Goal: Transaction & Acquisition: Obtain resource

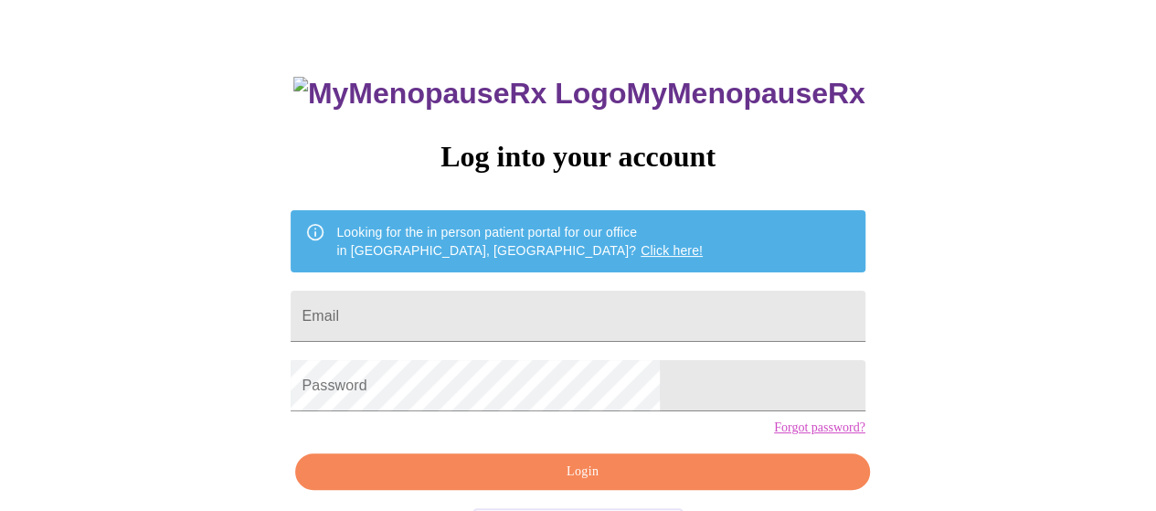
scroll to position [91, 0]
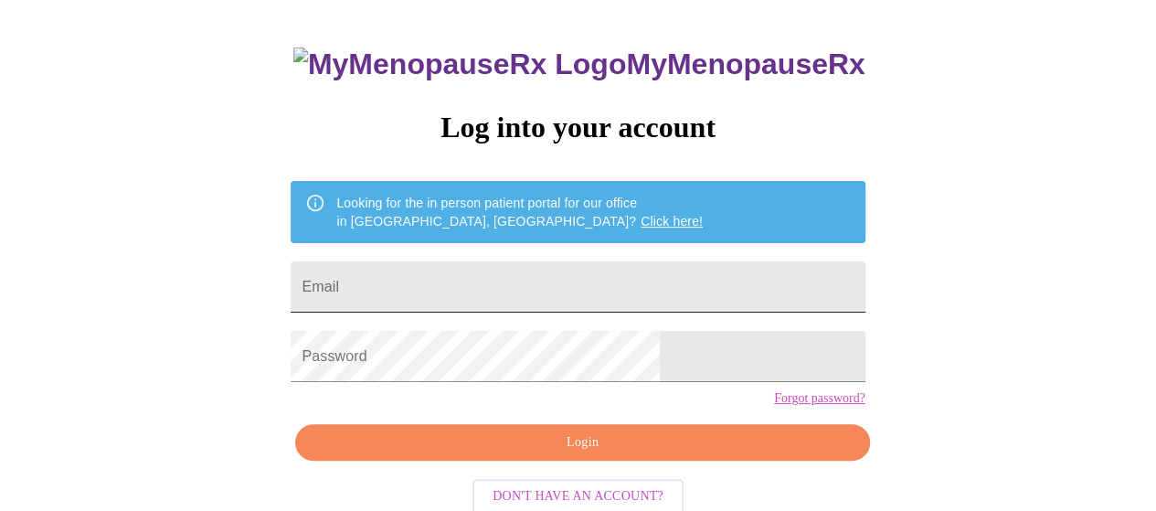
click at [647, 275] on input "Email" at bounding box center [578, 286] width 574 height 51
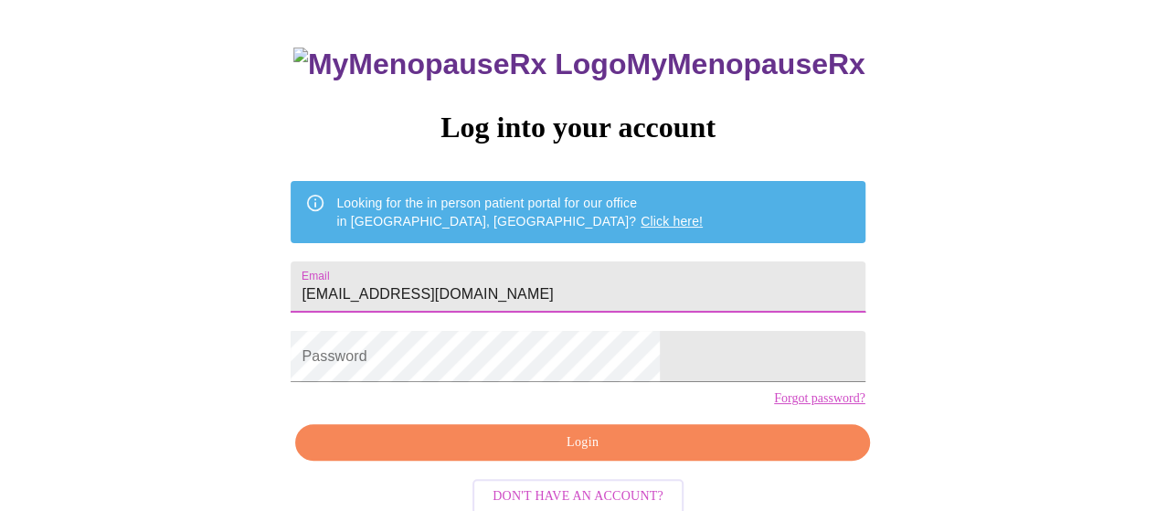
type input "[EMAIL_ADDRESS][DOMAIN_NAME]"
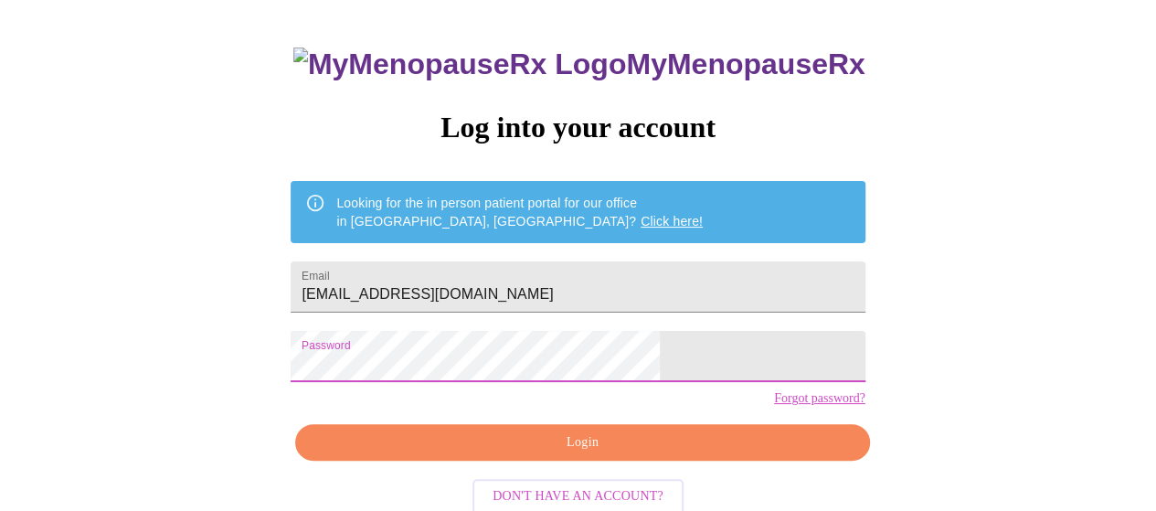
click at [609, 454] on span "Login" at bounding box center [582, 442] width 532 height 23
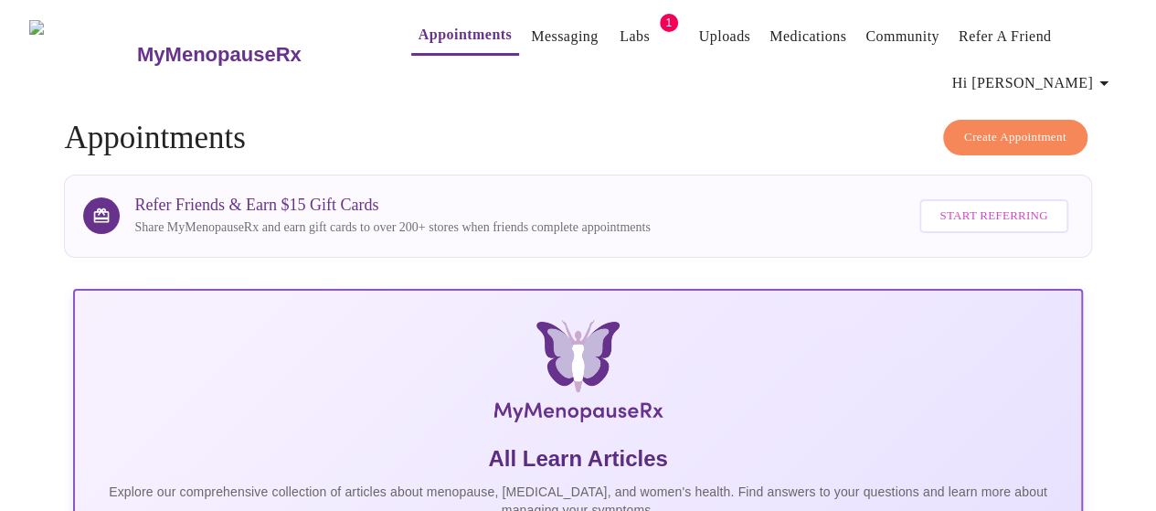
click at [619, 9] on span "Appointments Messaging Labs 1 Uploads Medications Community Refer a Friend Hi […" at bounding box center [751, 54] width 752 height 94
click at [620, 24] on link "Labs" at bounding box center [635, 37] width 30 height 26
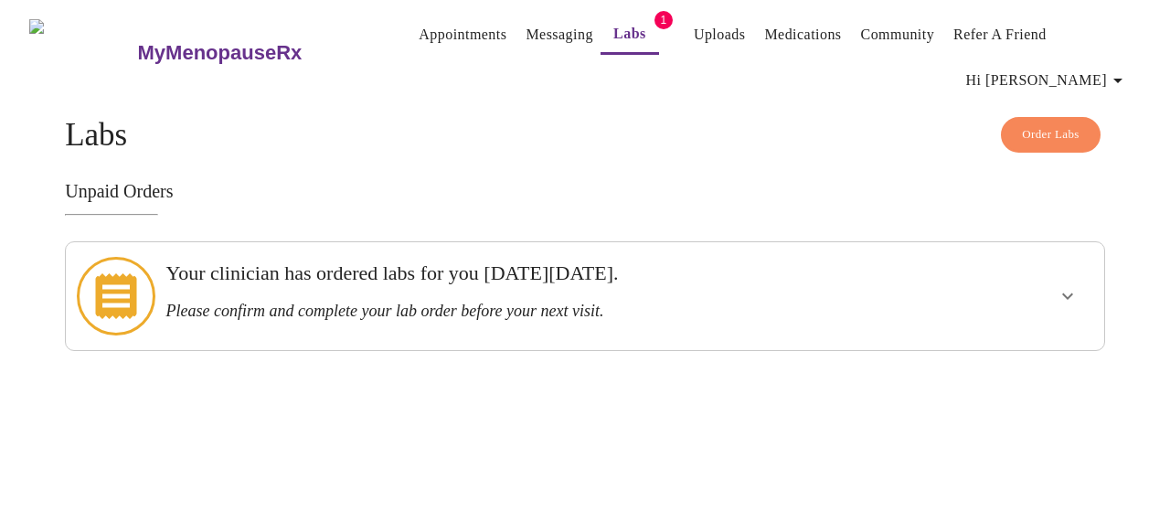
click at [1078, 285] on icon "show more" at bounding box center [1067, 296] width 22 height 22
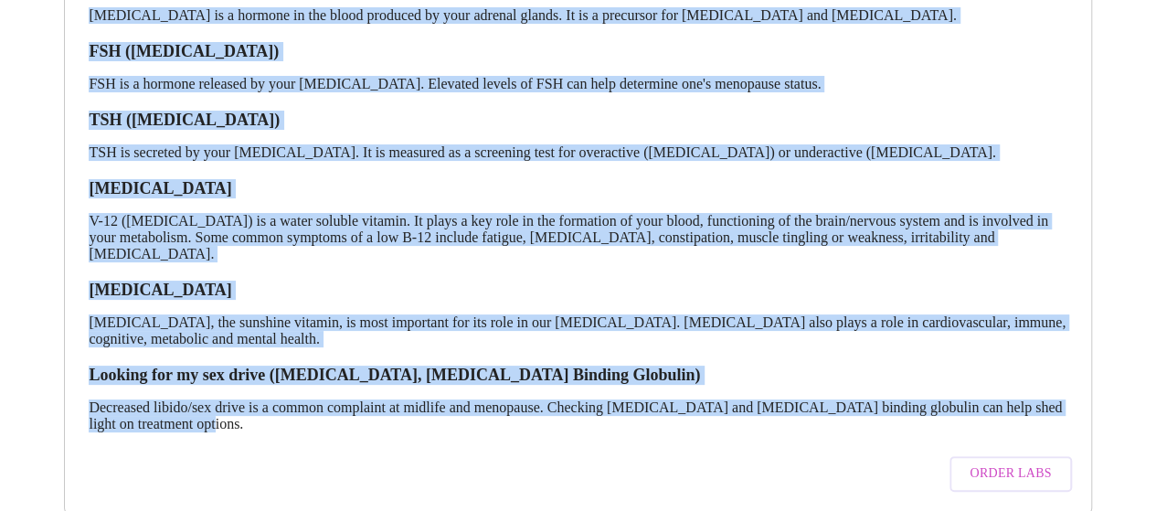
scroll to position [398, 0]
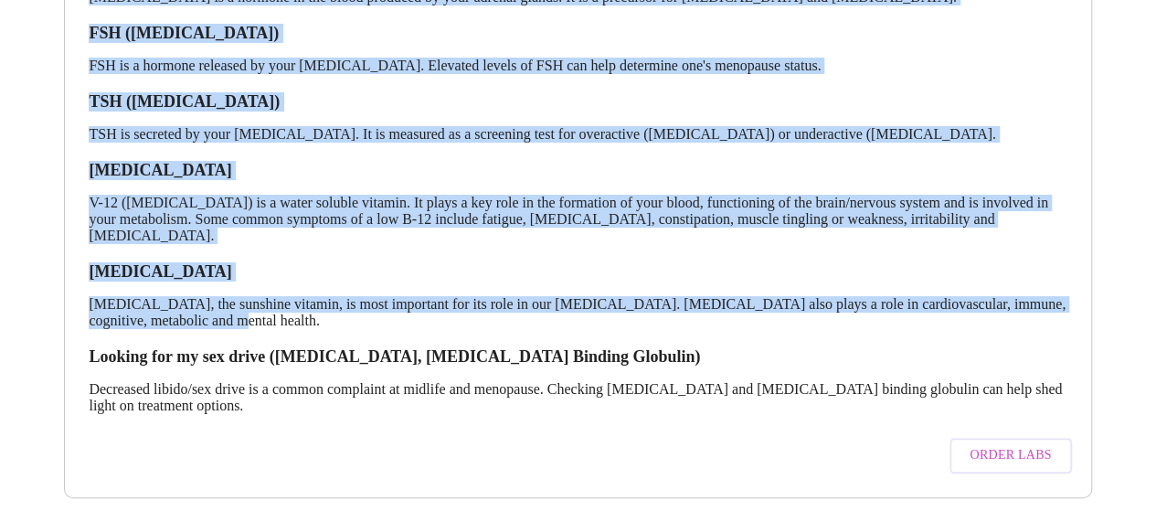
drag, startPoint x: 84, startPoint y: 124, endPoint x: 457, endPoint y: 297, distance: 410.9
click at [457, 297] on div "[MEDICAL_DATA] ([MEDICAL_DATA]), Unconjugated [MEDICAL_DATA] is a hormone in th…" at bounding box center [577, 210] width 996 height 546
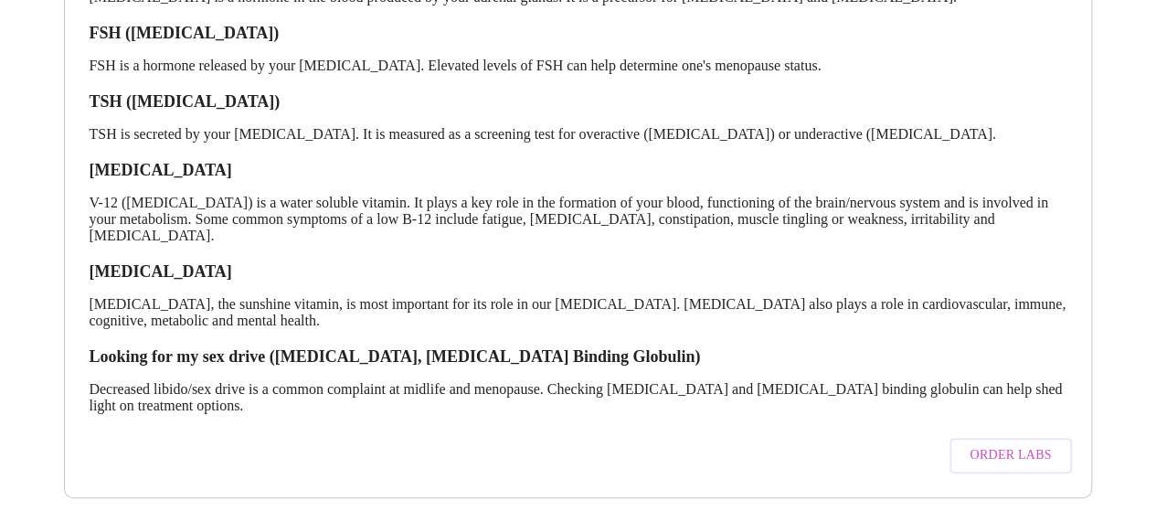
click at [302, 429] on div "Order Labs" at bounding box center [577, 456] width 996 height 54
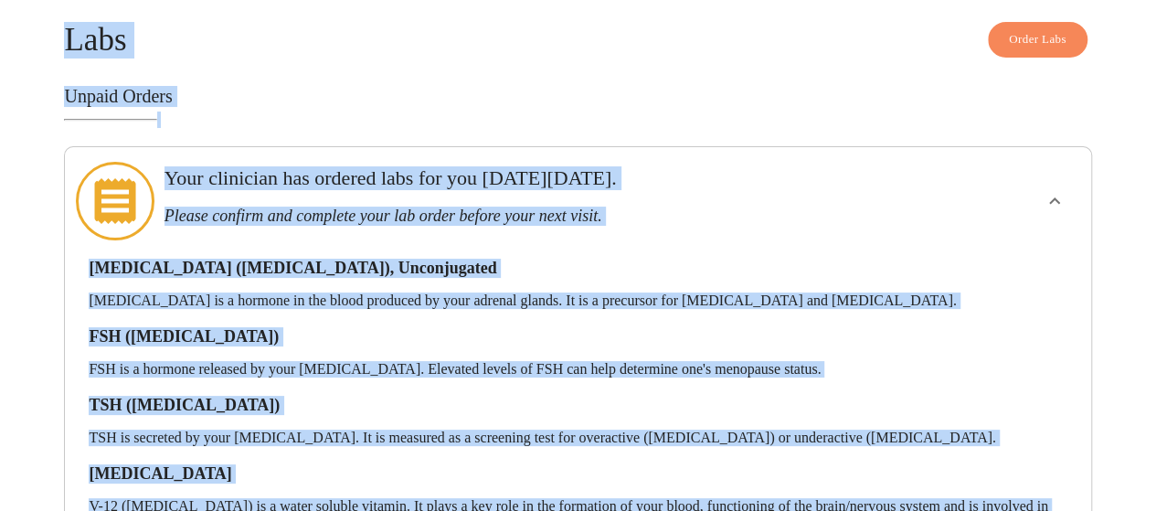
scroll to position [0, 0]
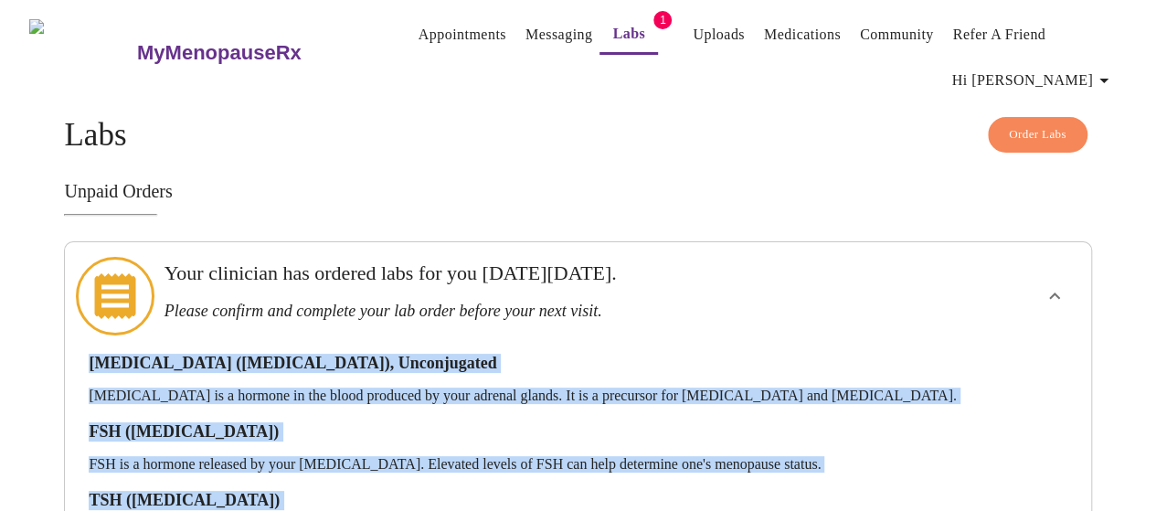
drag, startPoint x: 270, startPoint y: 382, endPoint x: 86, endPoint y: 344, distance: 188.3
copy div "[MEDICAL_DATA] ([MEDICAL_DATA]), Unconjugated [MEDICAL_DATA] is a hormone in th…"
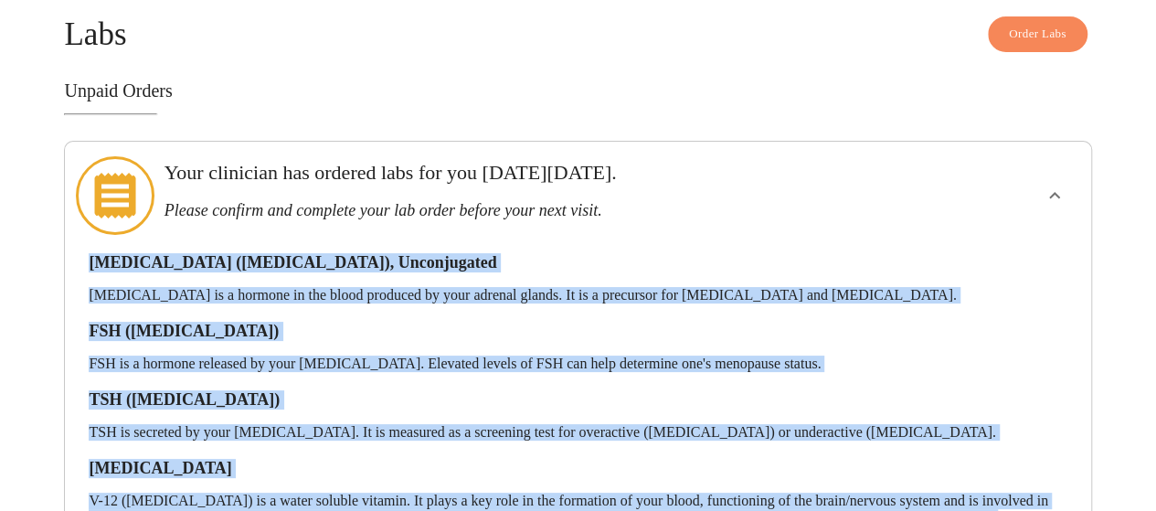
scroll to position [398, 0]
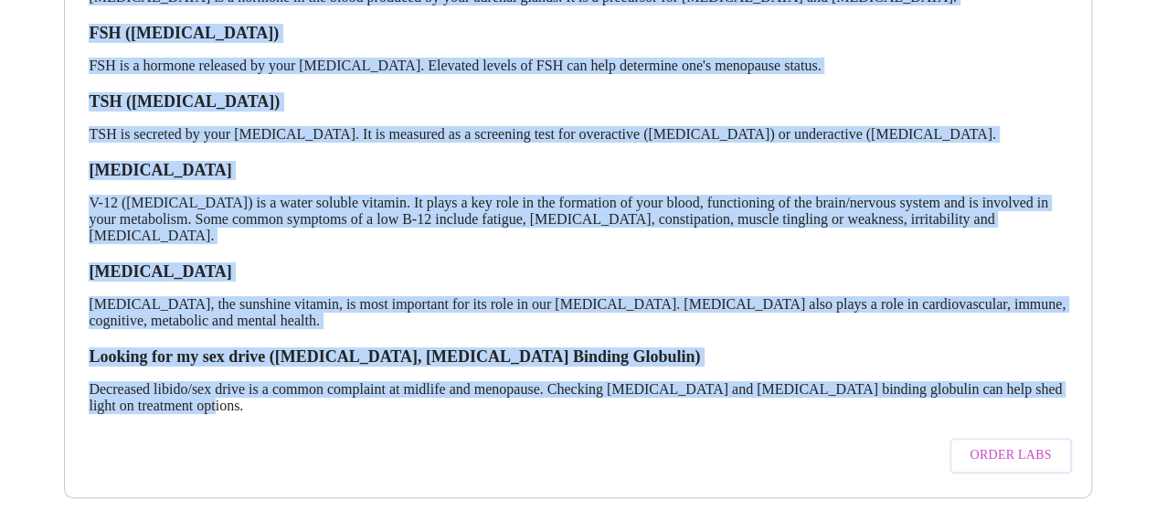
click at [1007, 444] on span "Order Labs" at bounding box center [1010, 455] width 81 height 23
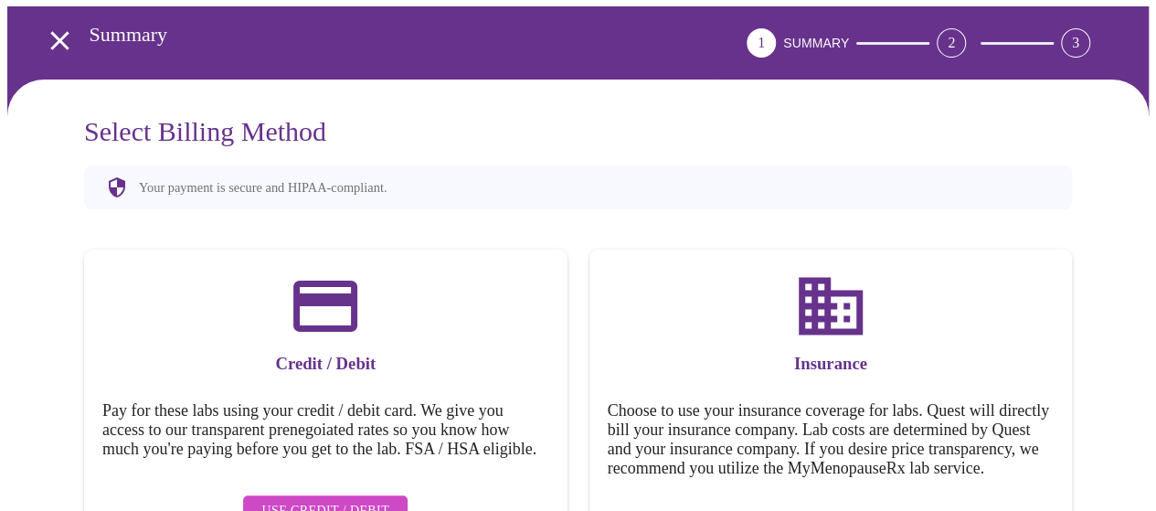
scroll to position [179, 0]
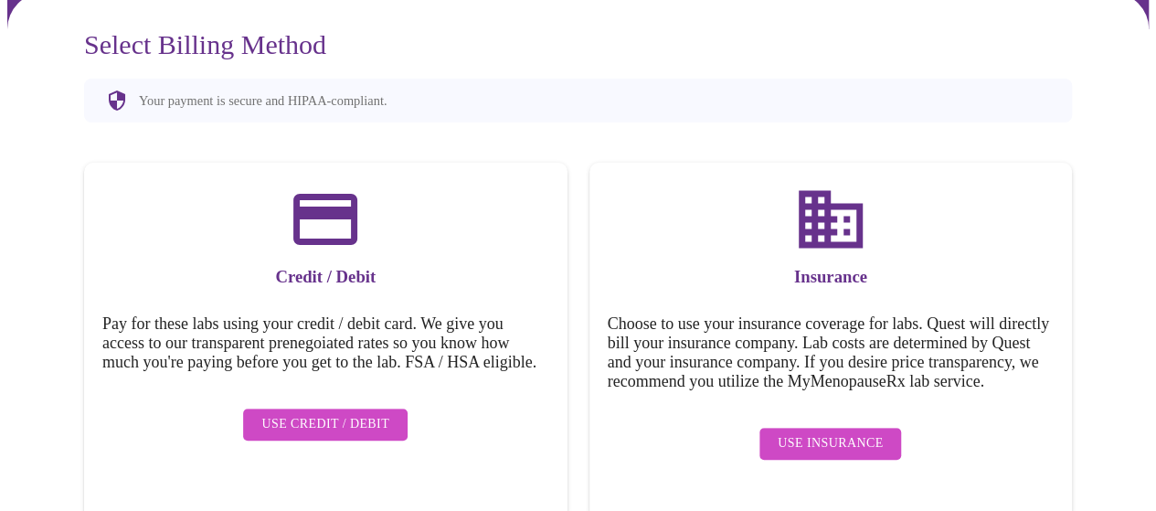
click at [833, 442] on span "Use Insurance" at bounding box center [830, 443] width 105 height 23
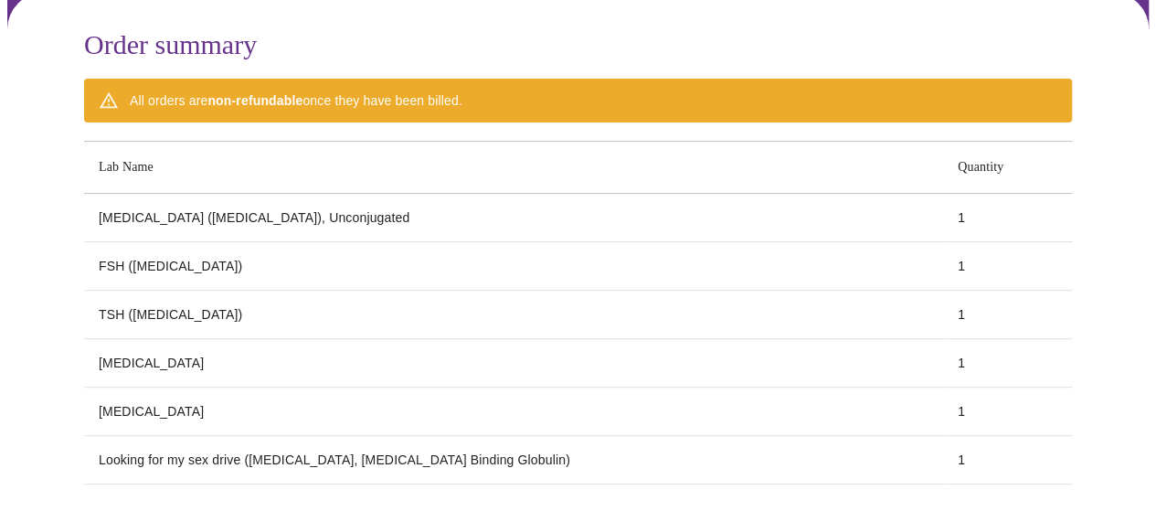
scroll to position [322, 0]
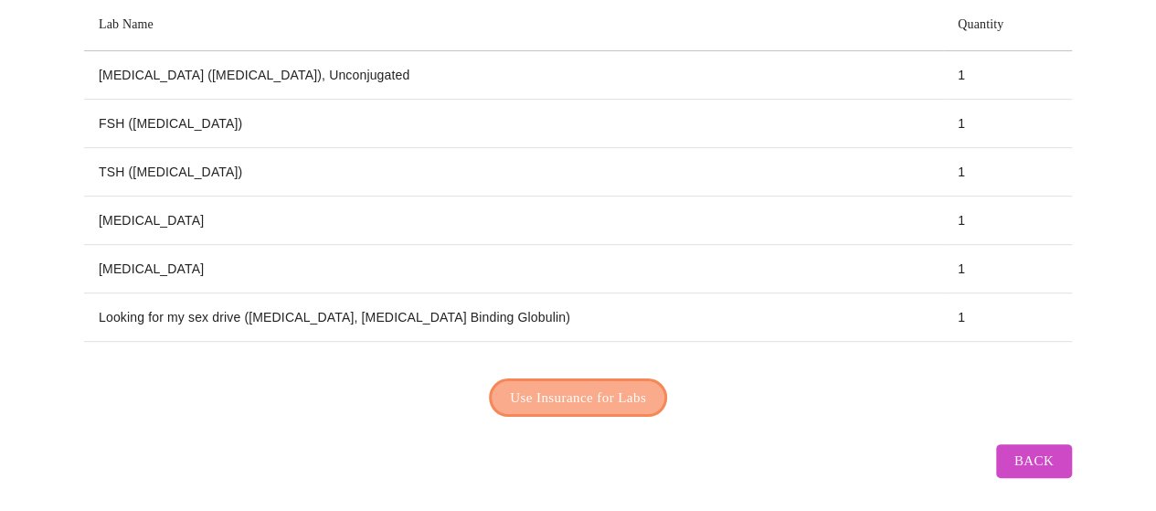
click at [593, 386] on span "Use Insurance for Labs" at bounding box center [578, 398] width 136 height 24
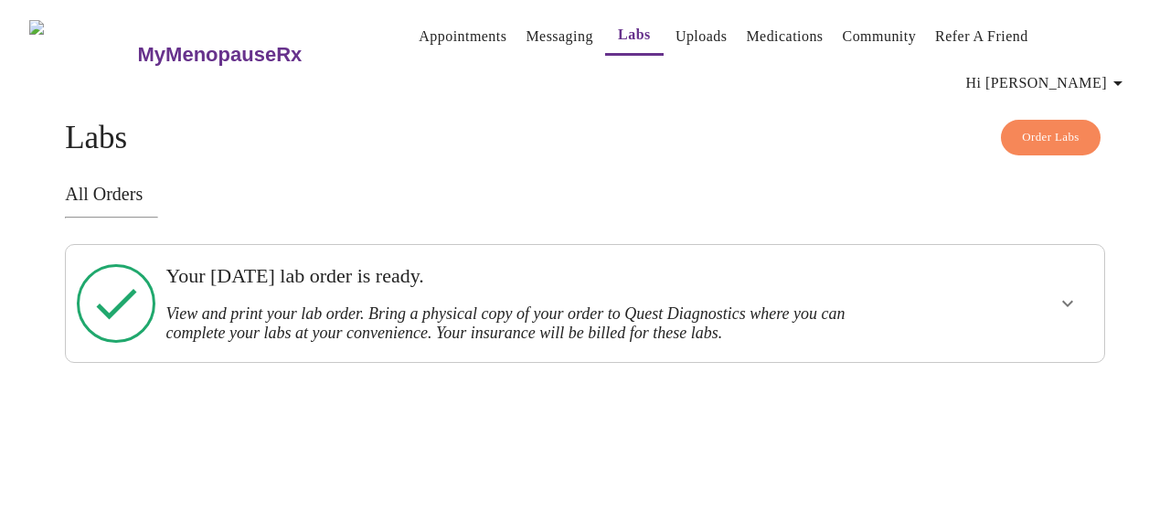
click at [872, 304] on h3 "View and print your lab order. Bring a physical copy of your order to Quest Dia…" at bounding box center [534, 323] width 738 height 38
click at [1078, 292] on icon "show more" at bounding box center [1067, 303] width 22 height 22
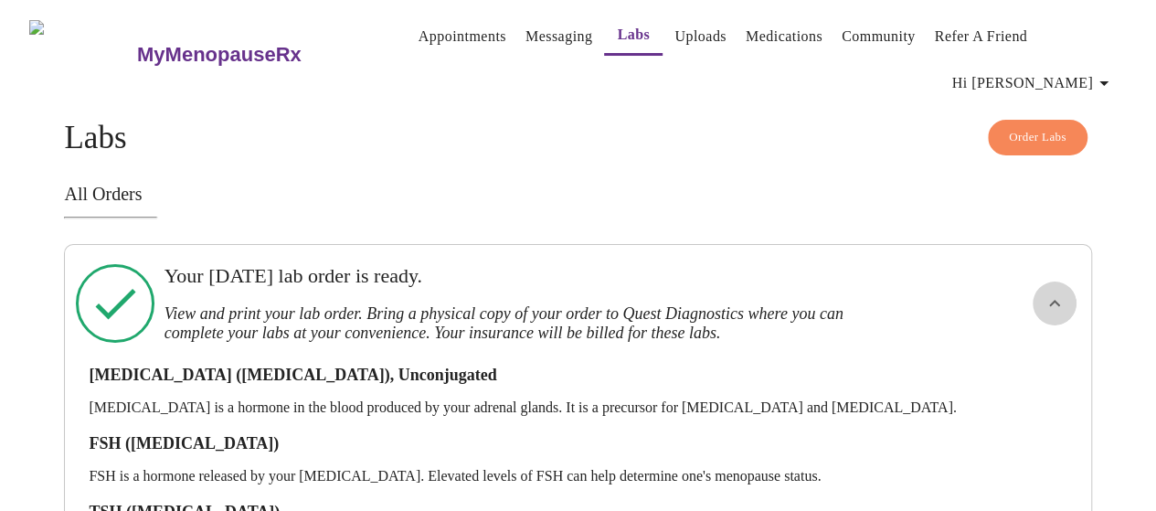
click at [1076, 281] on button "show more" at bounding box center [1055, 303] width 44 height 44
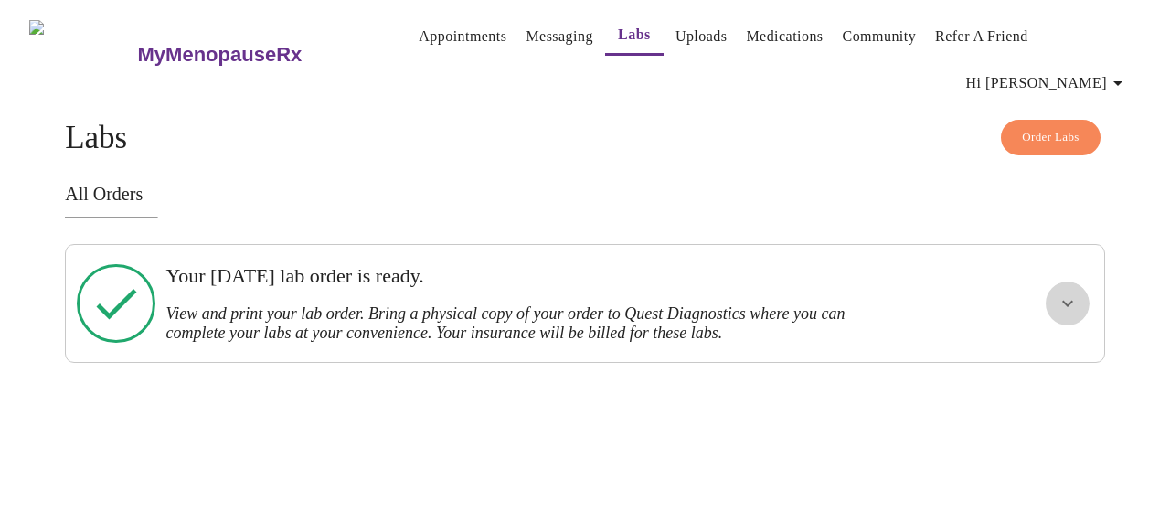
click at [1078, 292] on icon "show more" at bounding box center [1067, 303] width 22 height 22
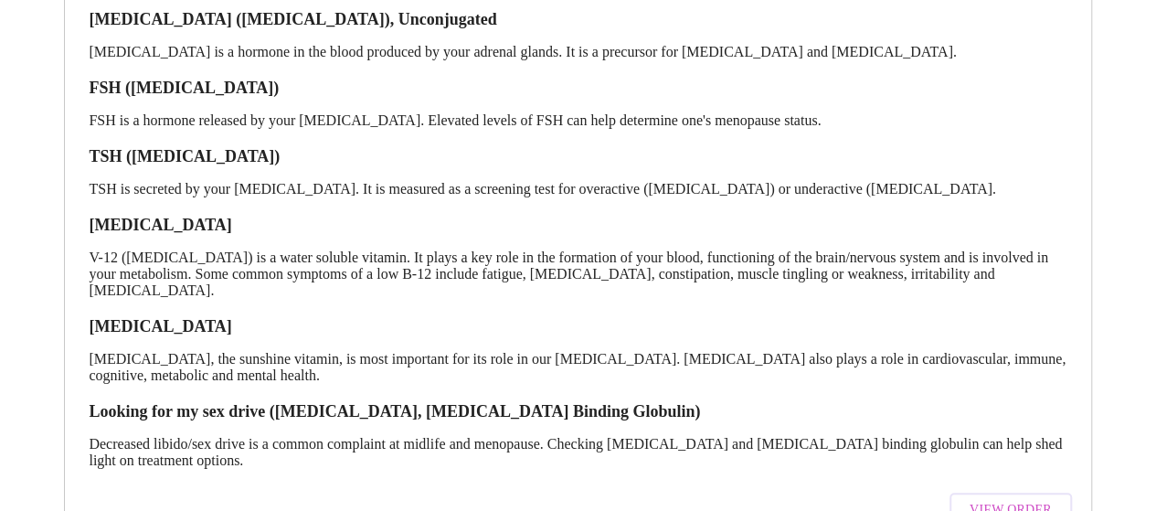
scroll to position [395, 0]
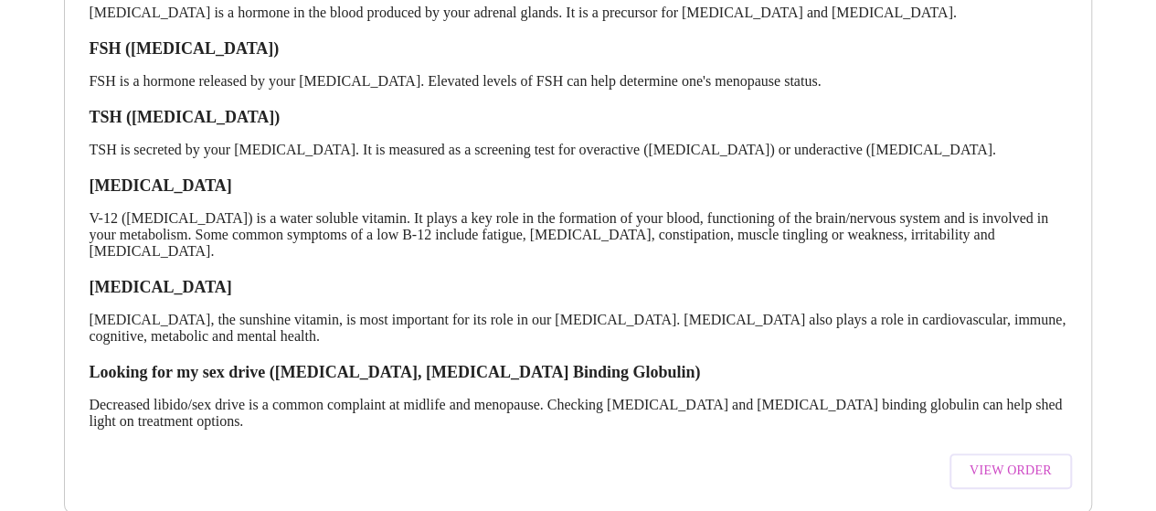
click at [1033, 460] on span "View Order" at bounding box center [1011, 471] width 82 height 23
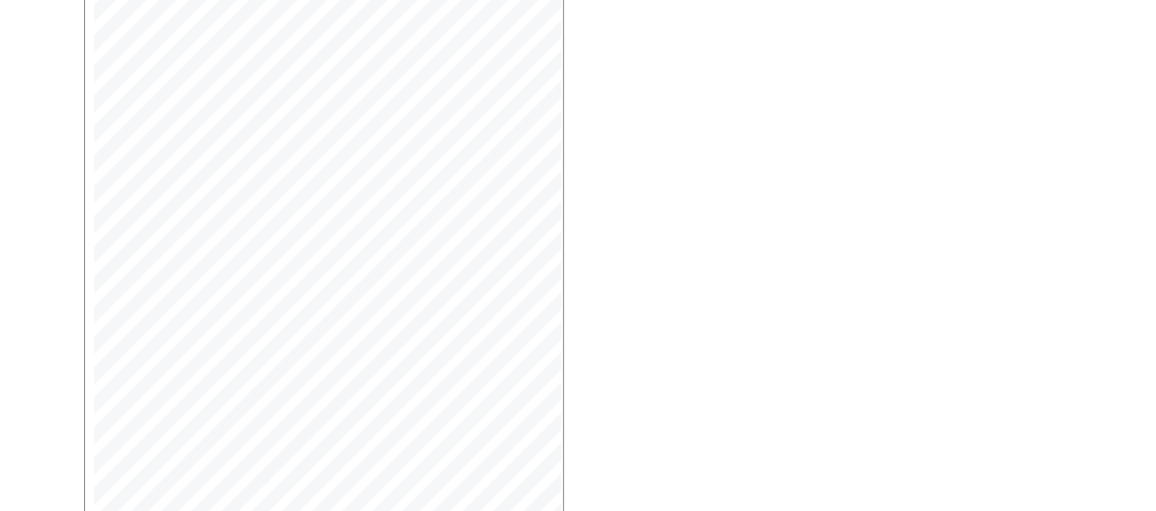
scroll to position [554, 0]
click at [205, 454] on span "Open Larger PDF" at bounding box center [168, 465] width 118 height 23
